Goal: Communication & Community: Answer question/provide support

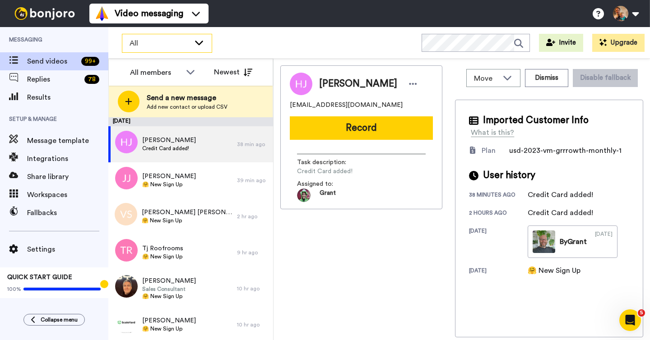
click at [159, 48] on span "All" at bounding box center [160, 43] width 60 height 11
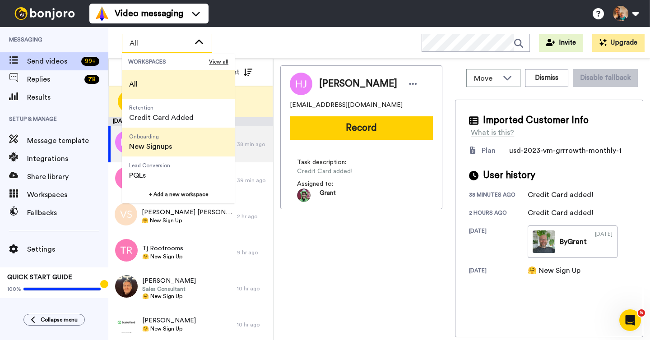
click at [172, 143] on span "Onboarding New Signups" at bounding box center [150, 142] width 57 height 29
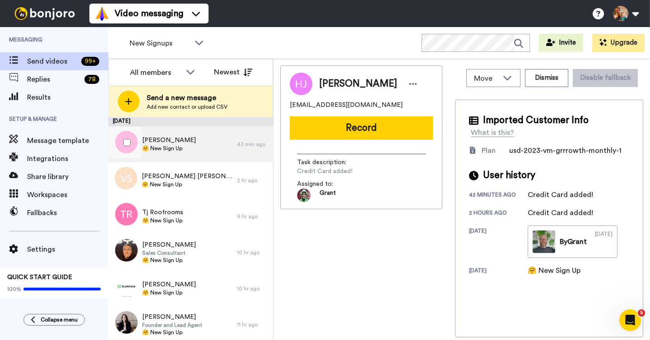
scroll to position [39, 0]
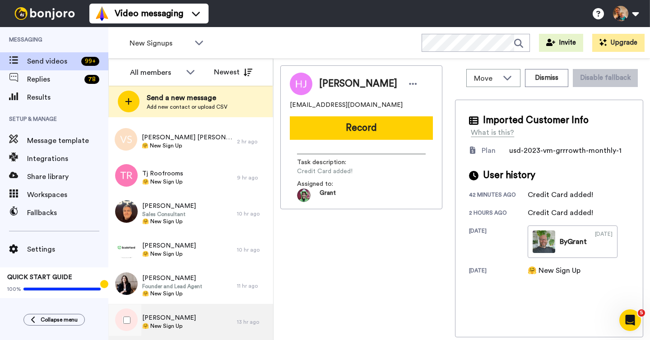
click at [194, 309] on div "Linda James 🤗 New Sign Up" at bounding box center [172, 322] width 129 height 36
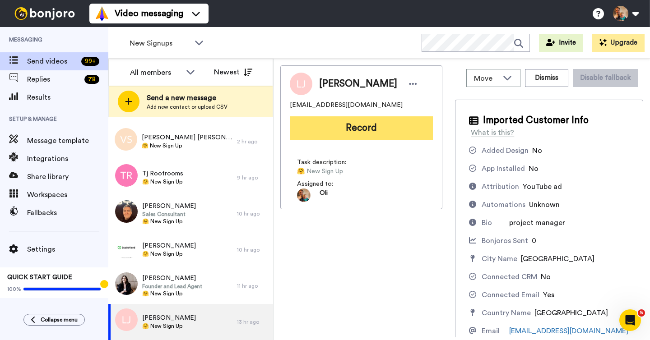
click at [363, 122] on button "Record" at bounding box center [361, 127] width 143 height 23
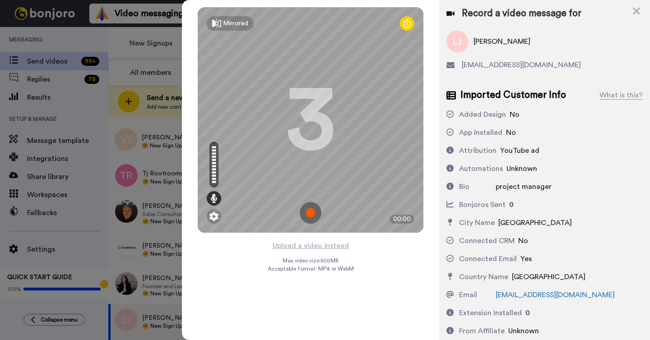
click at [406, 24] on icon at bounding box center [407, 23] width 7 height 9
click at [313, 211] on img at bounding box center [311, 213] width 22 height 22
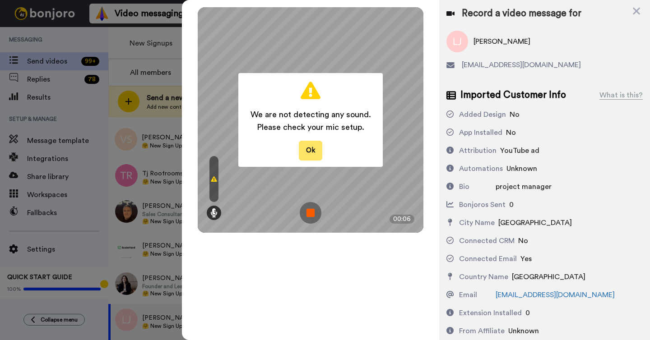
click at [308, 151] on button "Ok" at bounding box center [310, 150] width 23 height 19
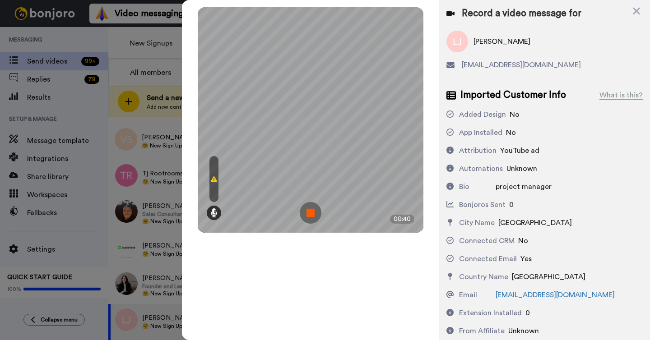
click at [312, 210] on img at bounding box center [311, 213] width 22 height 22
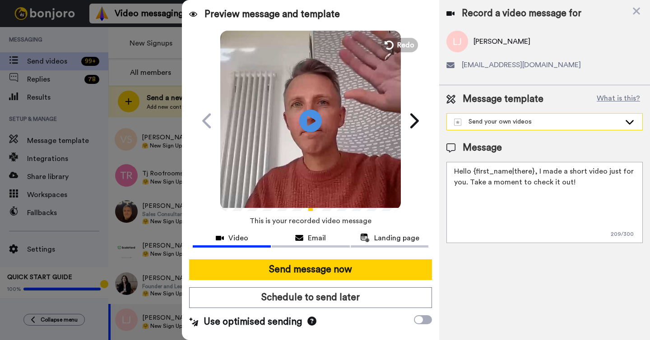
click at [520, 116] on div "Send your own videos" at bounding box center [544, 122] width 195 height 16
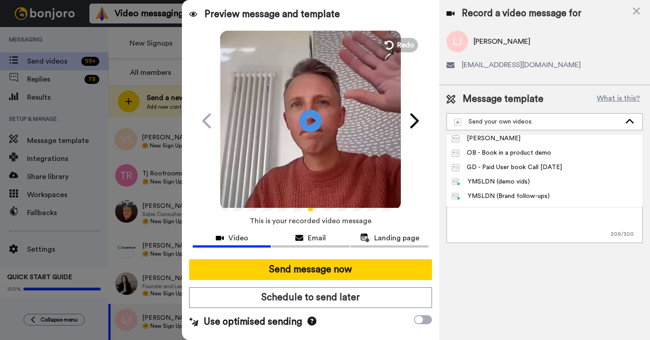
scroll to position [324, 0]
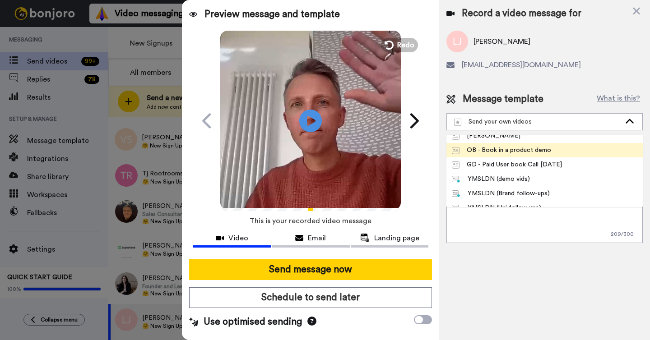
click at [496, 155] on li "OB - Book in a product demo" at bounding box center [544, 150] width 196 height 14
type textarea "Hi {first_name|there}, I recorded a quick video to help you get started with Bo…"
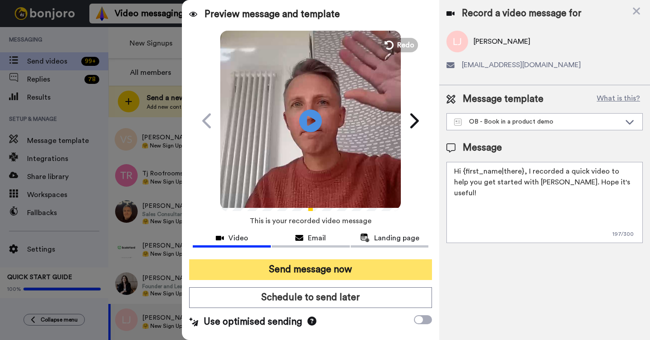
click at [340, 269] on button "Send message now" at bounding box center [310, 270] width 243 height 21
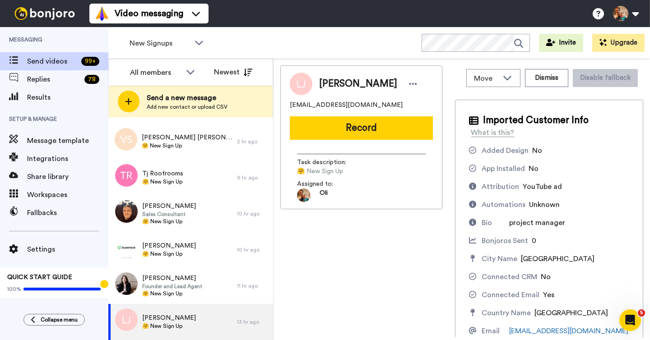
scroll to position [0, 0]
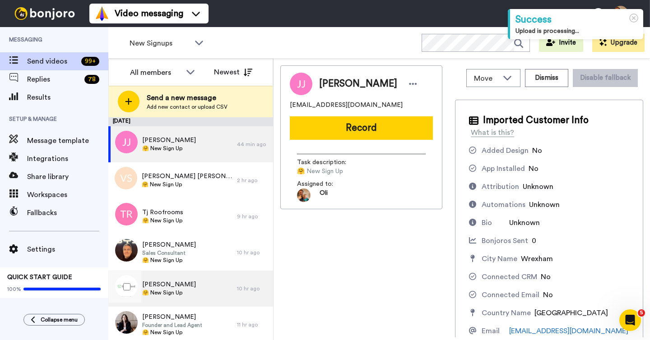
scroll to position [3, 0]
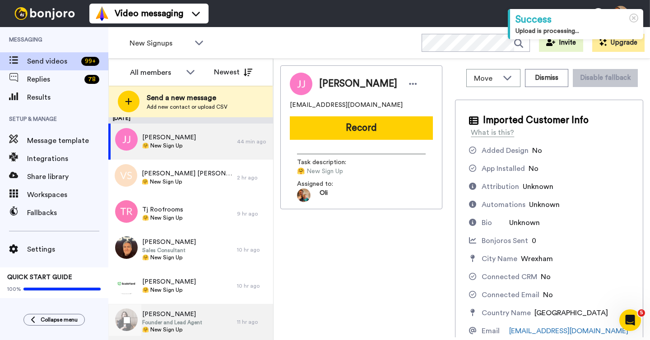
click at [193, 311] on span "[PERSON_NAME]" at bounding box center [172, 314] width 60 height 9
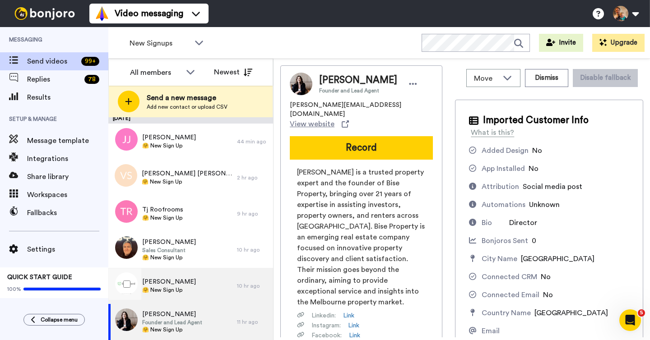
click at [208, 278] on div "Juan Guerra 🤗 New Sign Up" at bounding box center [172, 286] width 129 height 36
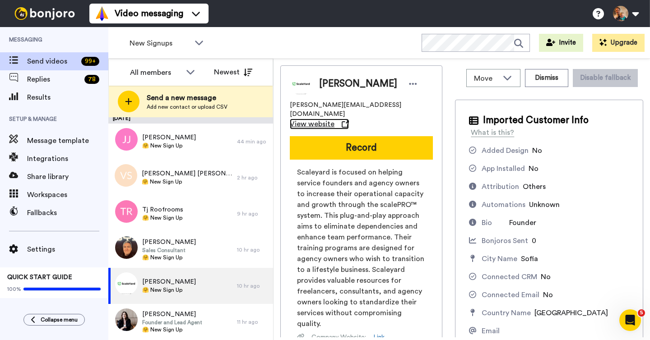
click at [349, 121] on icon at bounding box center [345, 124] width 7 height 7
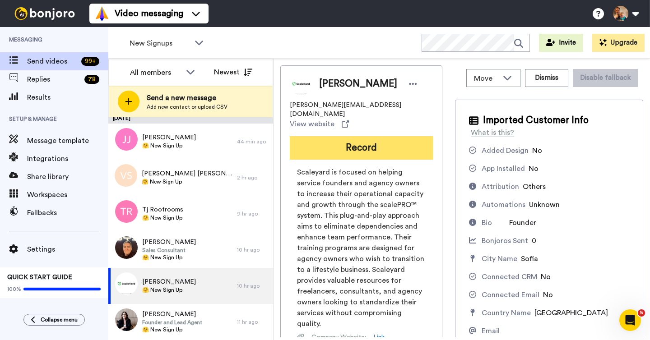
click at [357, 136] on button "Record" at bounding box center [361, 147] width 143 height 23
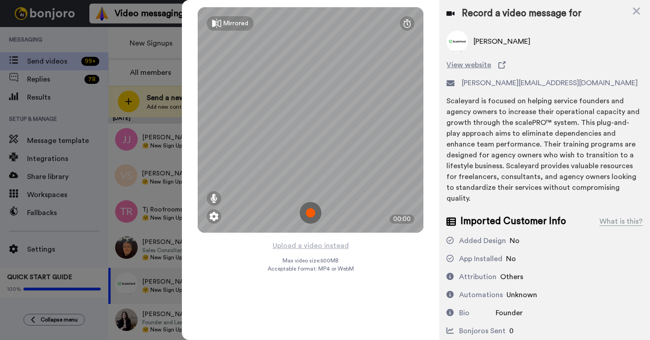
click at [310, 209] on img at bounding box center [311, 213] width 22 height 22
click at [318, 209] on img at bounding box center [311, 213] width 22 height 22
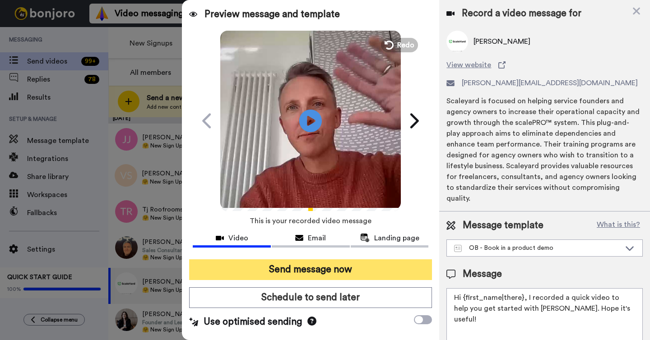
click at [336, 265] on button "Send message now" at bounding box center [310, 270] width 243 height 21
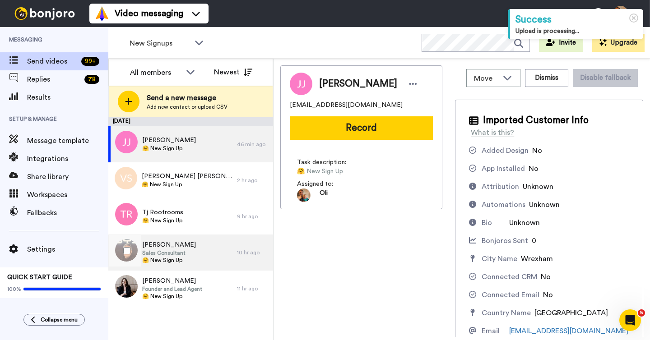
click at [157, 251] on span "Sales Consultant" at bounding box center [169, 253] width 54 height 7
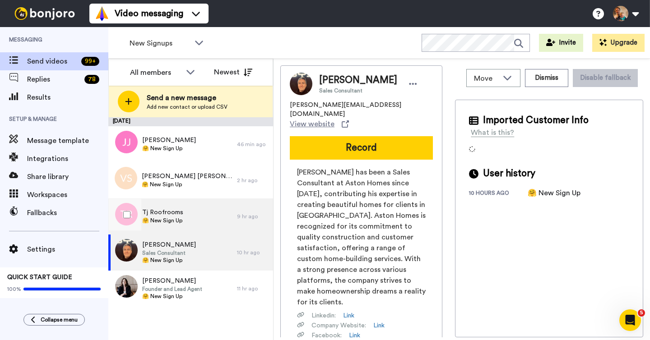
click at [187, 222] on div "Tj Roofrooms 🤗 New Sign Up" at bounding box center [172, 217] width 129 height 36
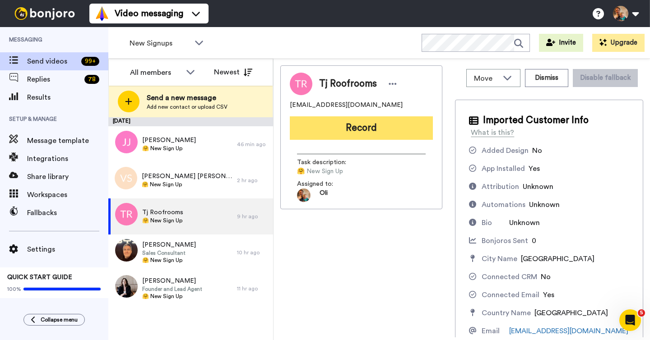
click at [355, 132] on button "Record" at bounding box center [361, 127] width 143 height 23
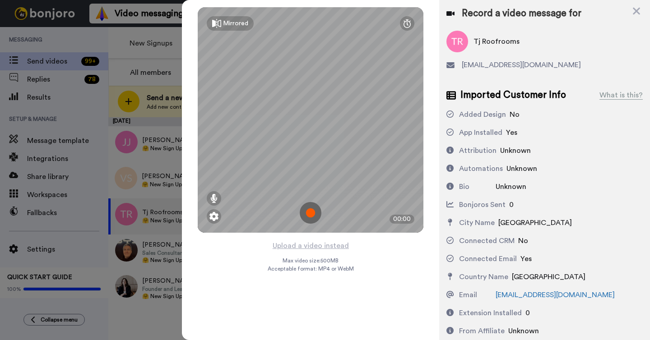
click at [311, 213] on img at bounding box center [311, 213] width 22 height 22
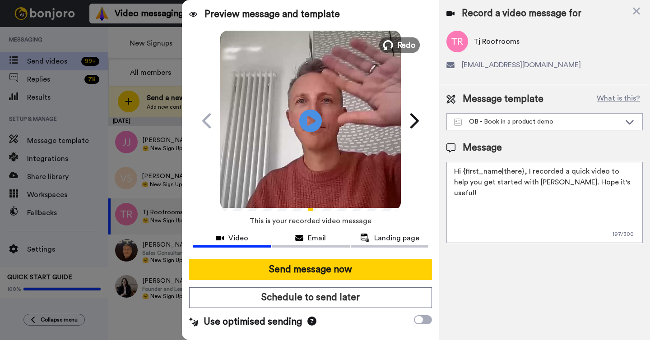
click at [392, 51] on button "Redo" at bounding box center [399, 45] width 41 height 16
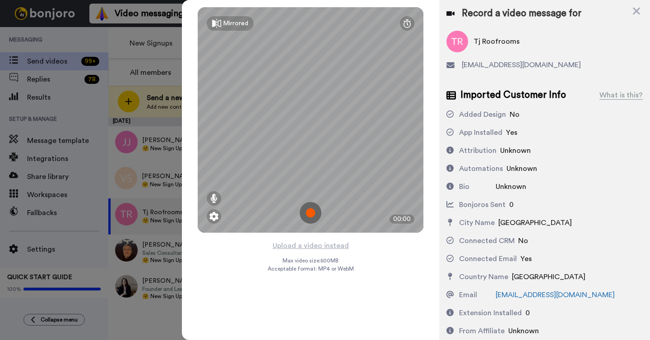
click at [311, 208] on img at bounding box center [311, 213] width 22 height 22
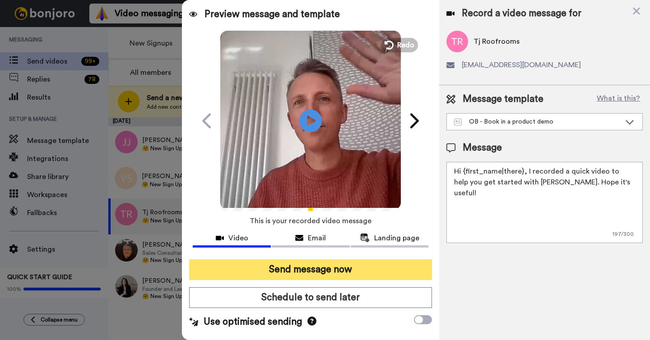
click at [310, 265] on button "Send message now" at bounding box center [310, 270] width 243 height 21
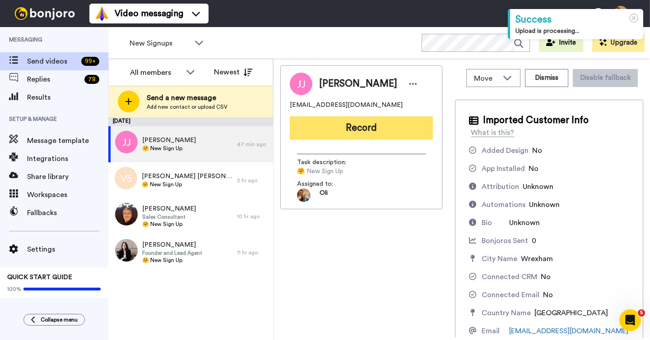
click at [383, 128] on button "Record" at bounding box center [361, 127] width 143 height 23
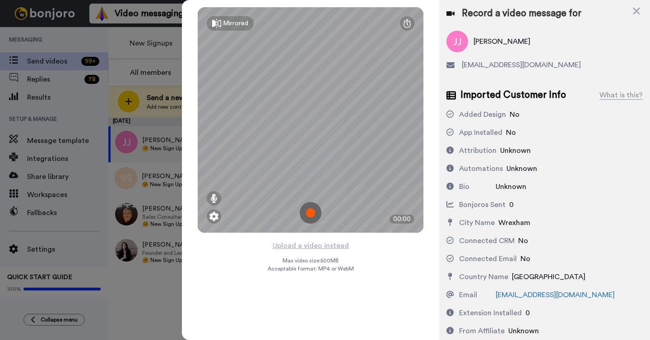
click at [311, 211] on img at bounding box center [311, 213] width 22 height 22
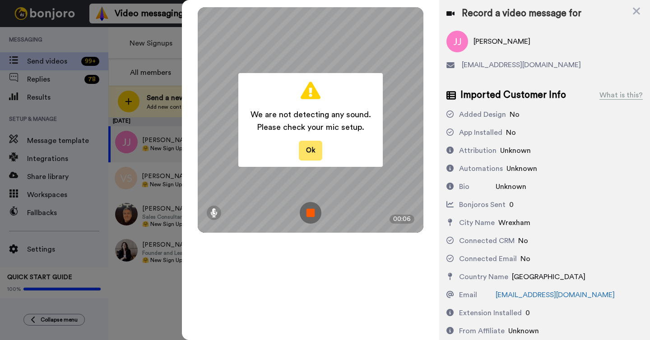
click at [307, 153] on button "Ok" at bounding box center [310, 150] width 23 height 19
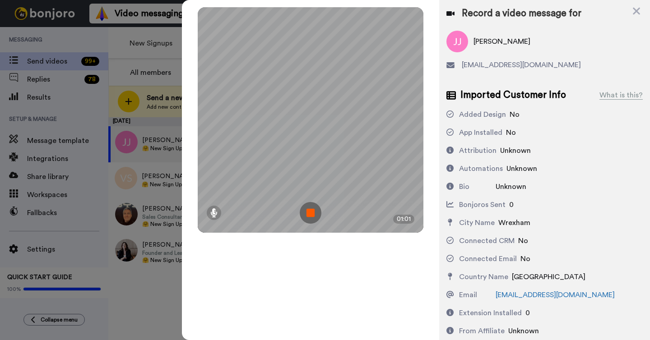
click at [304, 210] on img at bounding box center [311, 213] width 22 height 22
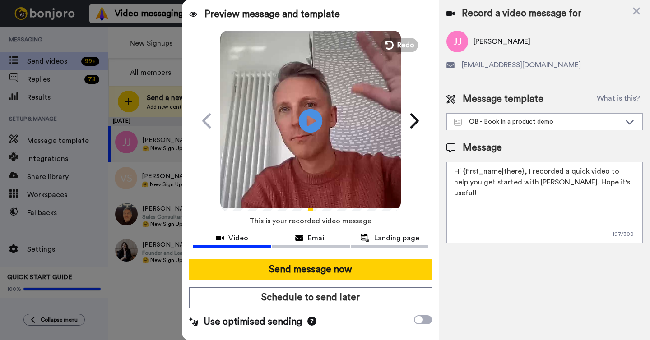
click at [311, 139] on icon "Play/Pause" at bounding box center [311, 120] width 24 height 43
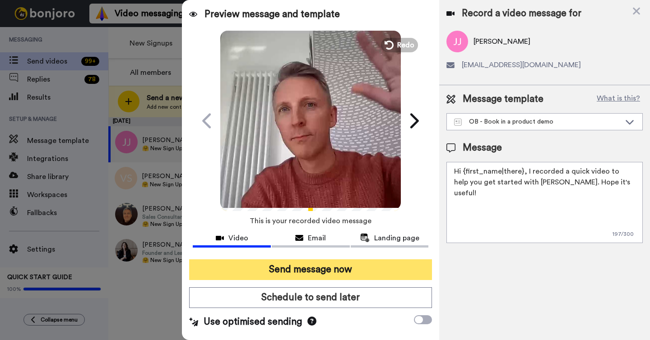
click at [313, 265] on button "Send message now" at bounding box center [310, 270] width 243 height 21
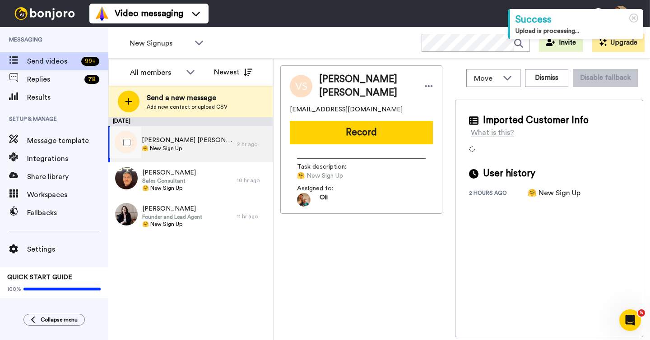
click at [181, 141] on span "Vendela Sahlberg" at bounding box center [187, 140] width 91 height 9
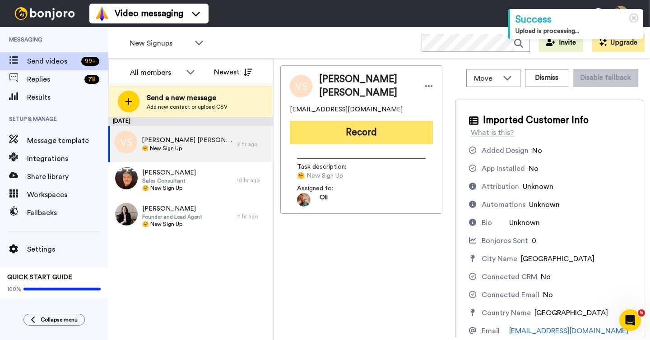
click at [366, 129] on button "Record" at bounding box center [361, 132] width 143 height 23
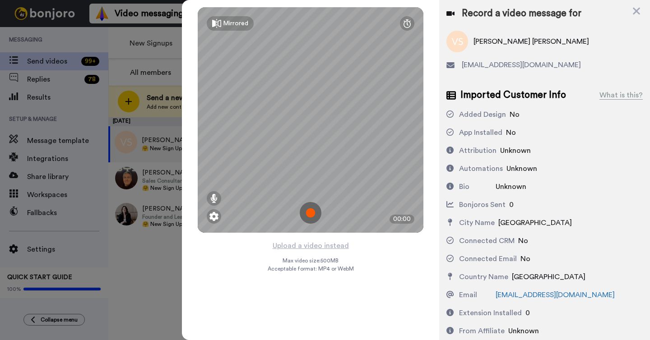
click at [311, 211] on img at bounding box center [311, 213] width 22 height 22
click at [309, 219] on img at bounding box center [311, 213] width 22 height 22
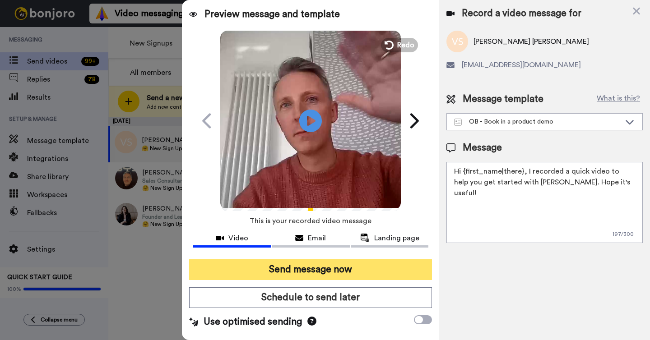
click at [316, 268] on button "Send message now" at bounding box center [310, 270] width 243 height 21
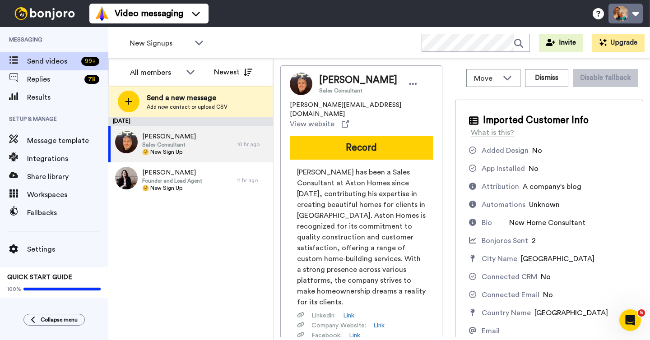
click at [631, 13] on button at bounding box center [626, 14] width 34 height 20
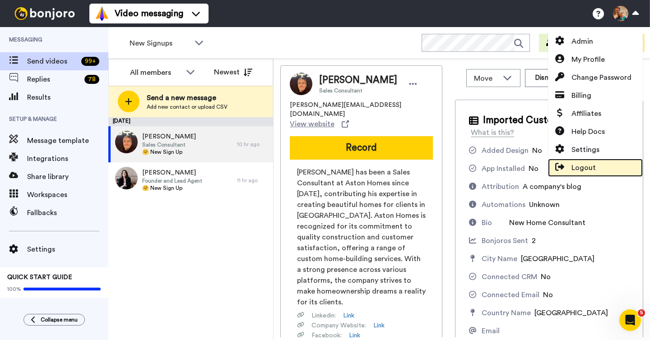
click at [583, 171] on span "Logout" at bounding box center [584, 168] width 24 height 11
